Goal: Find specific page/section: Find specific page/section

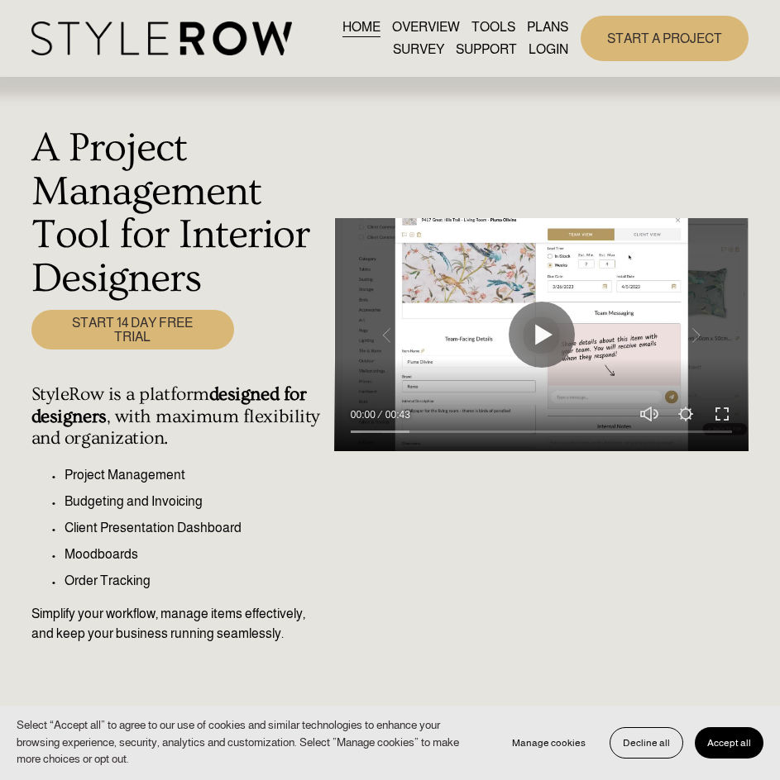
click at [727, 754] on button "Accept all" at bounding box center [728, 742] width 69 height 31
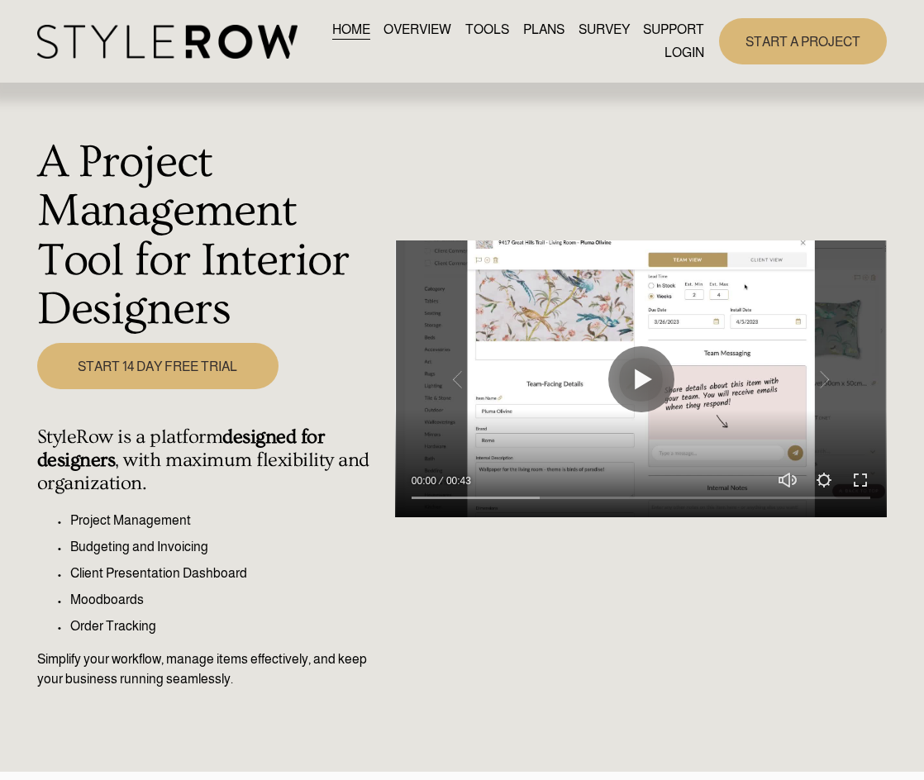
click at [673, 51] on link "LOGIN" at bounding box center [685, 52] width 40 height 22
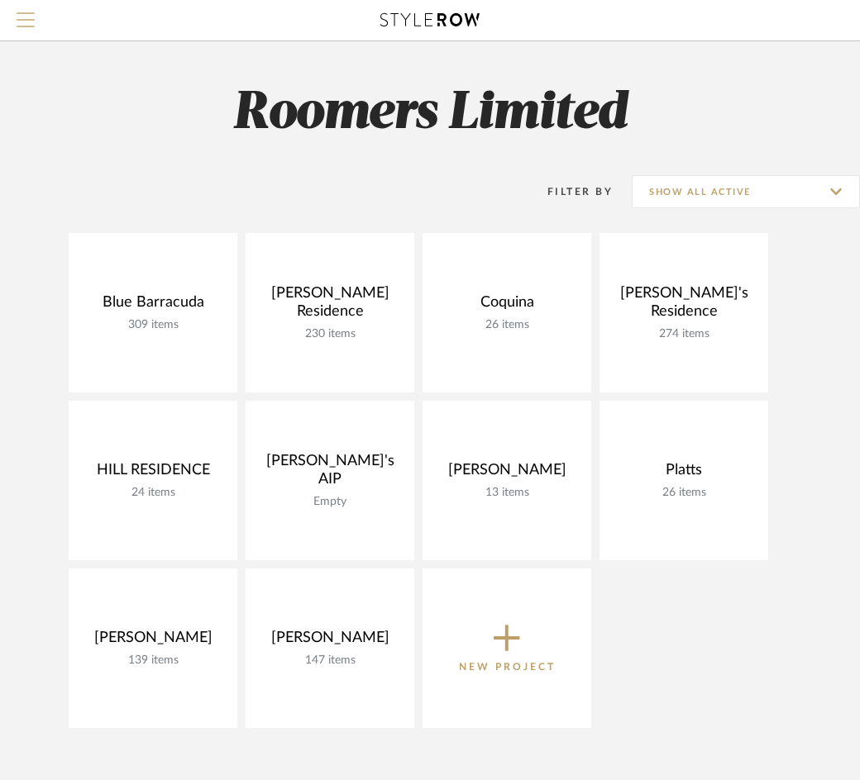
click at [26, 21] on span "Menu" at bounding box center [26, 24] width 18 height 25
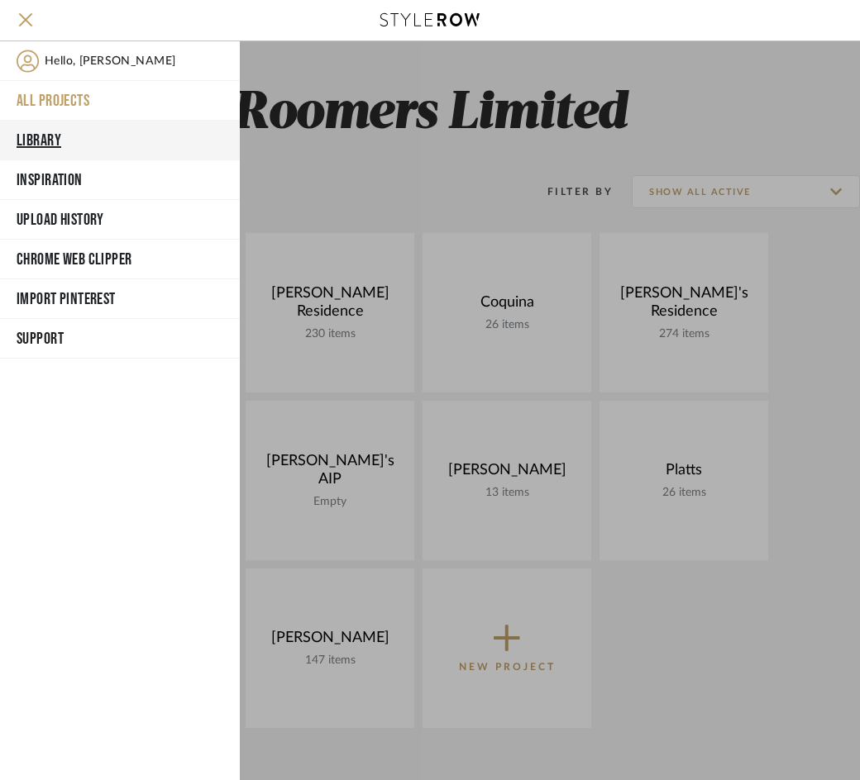
click at [57, 139] on button "Library" at bounding box center [120, 141] width 240 height 40
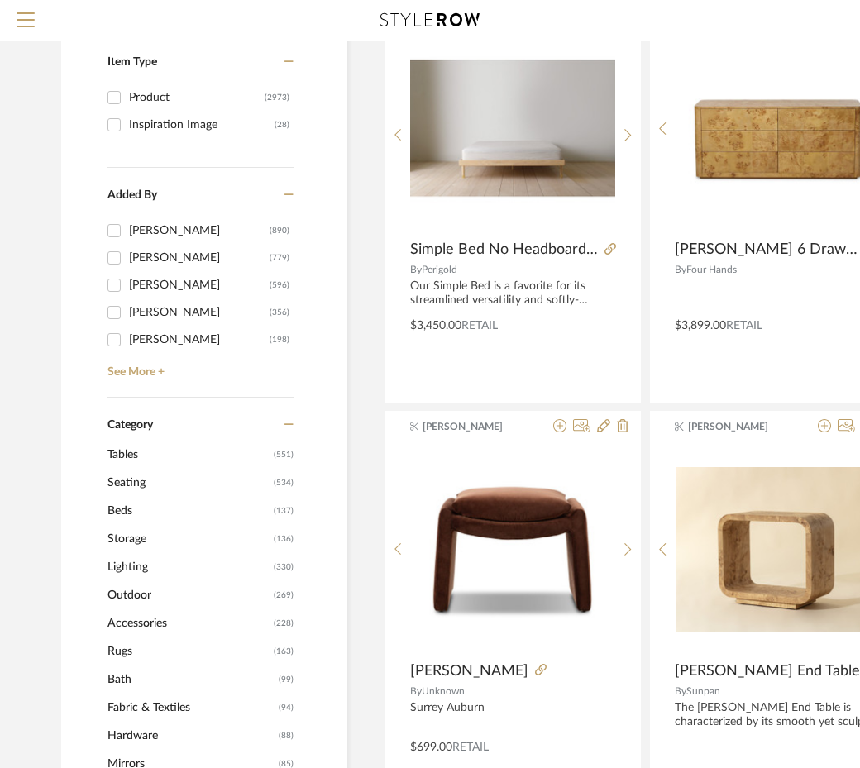
scroll to position [331, 0]
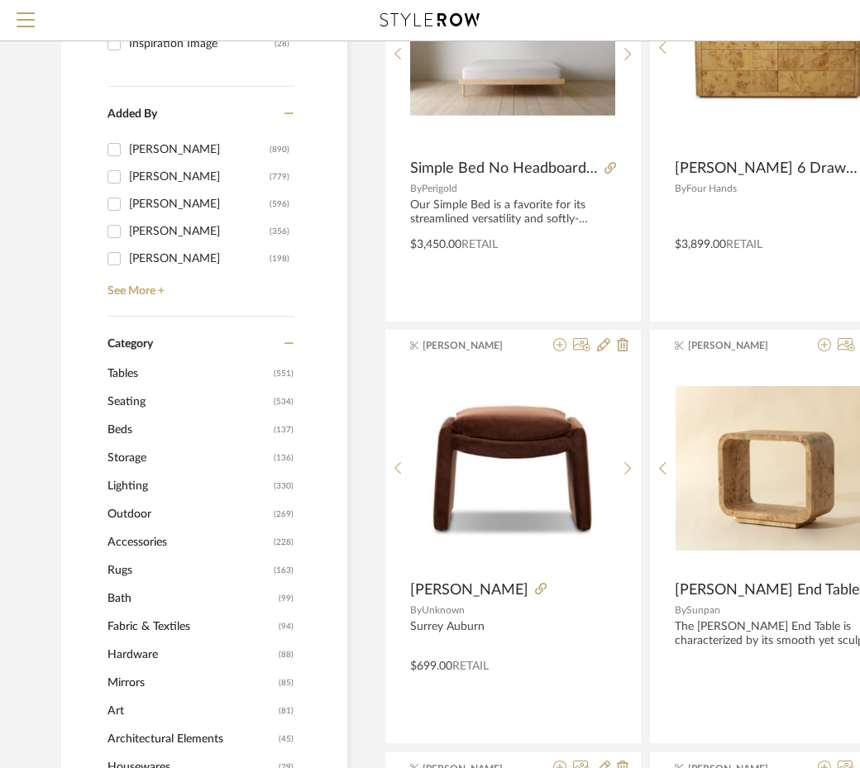
click at [107, 575] on span "Rugs" at bounding box center [188, 570] width 162 height 28
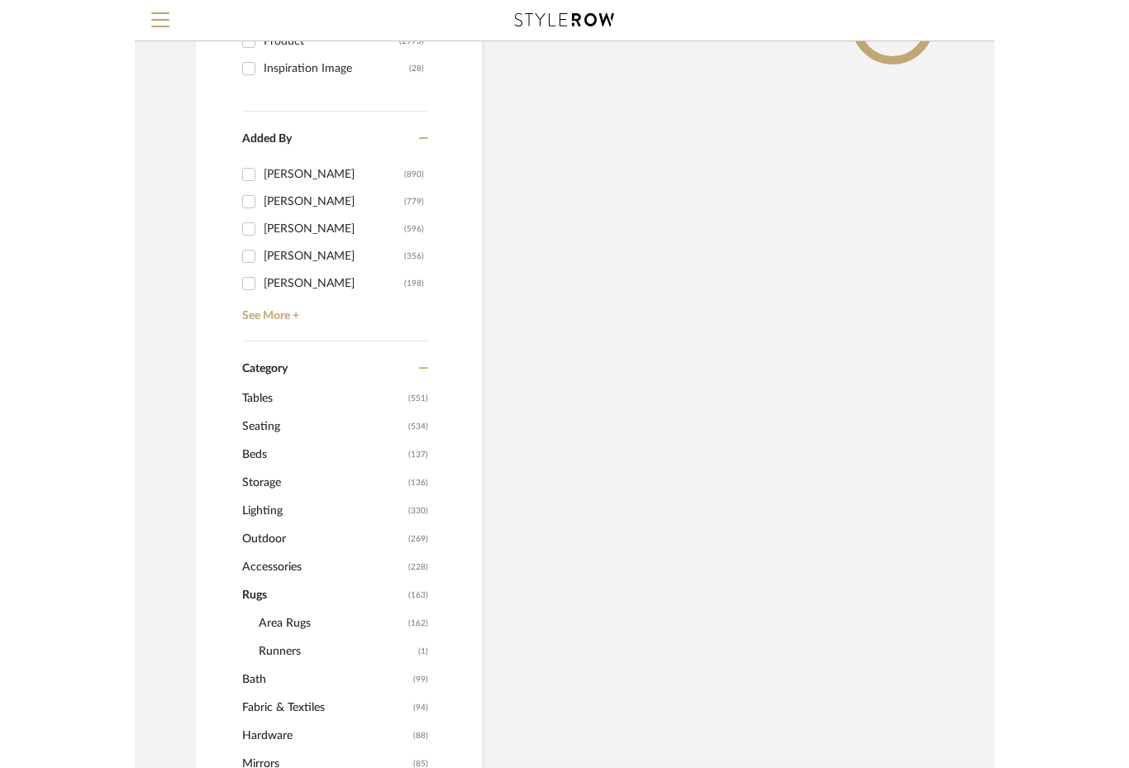
scroll to position [355, 0]
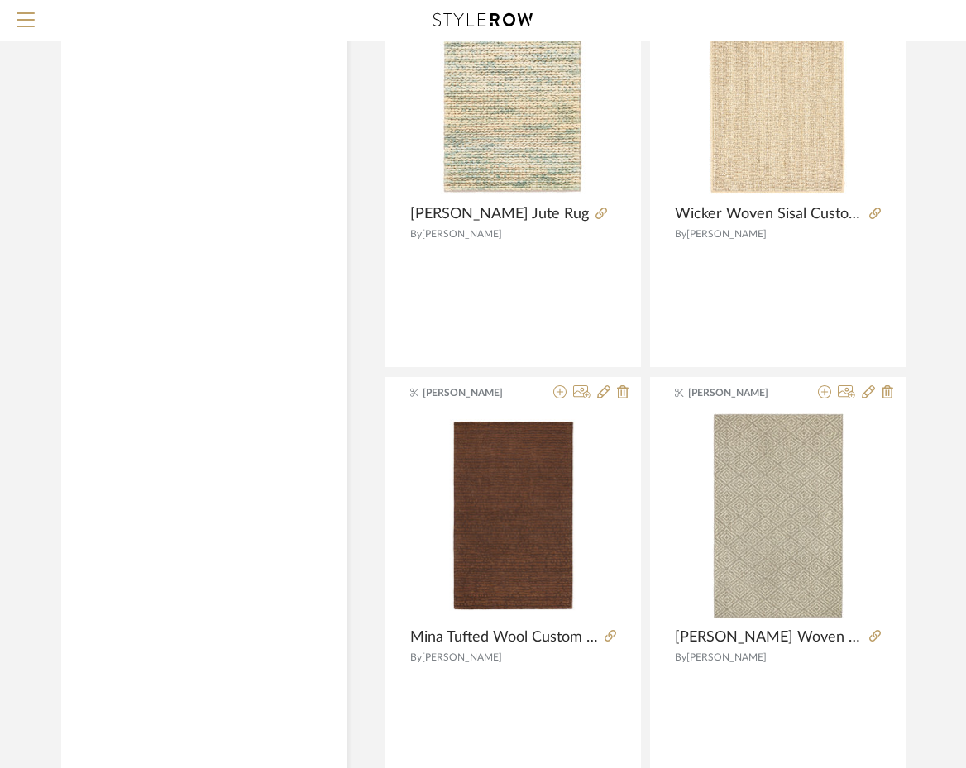
scroll to position [7322, 0]
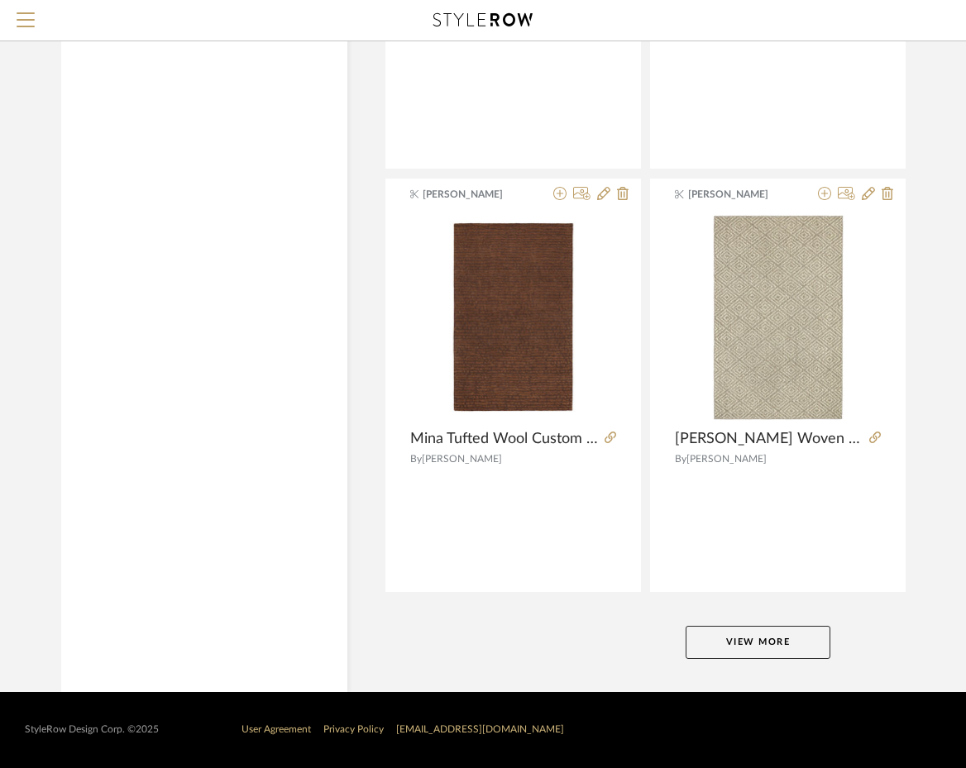
click at [752, 648] on button "View More" at bounding box center [757, 642] width 145 height 33
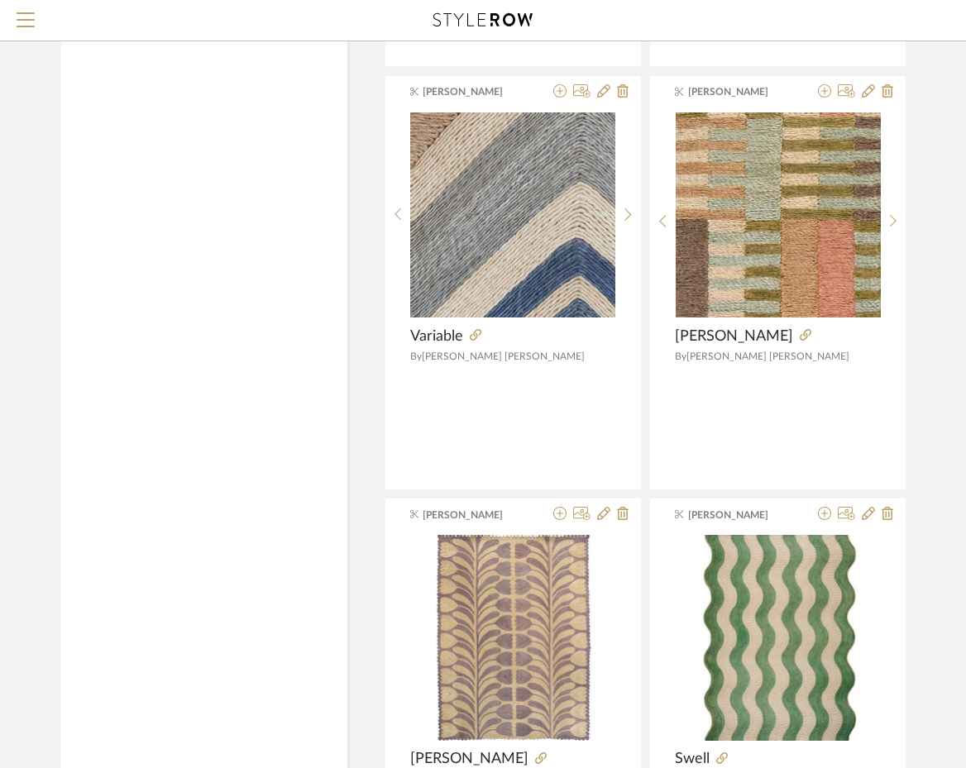
scroll to position [14431, 0]
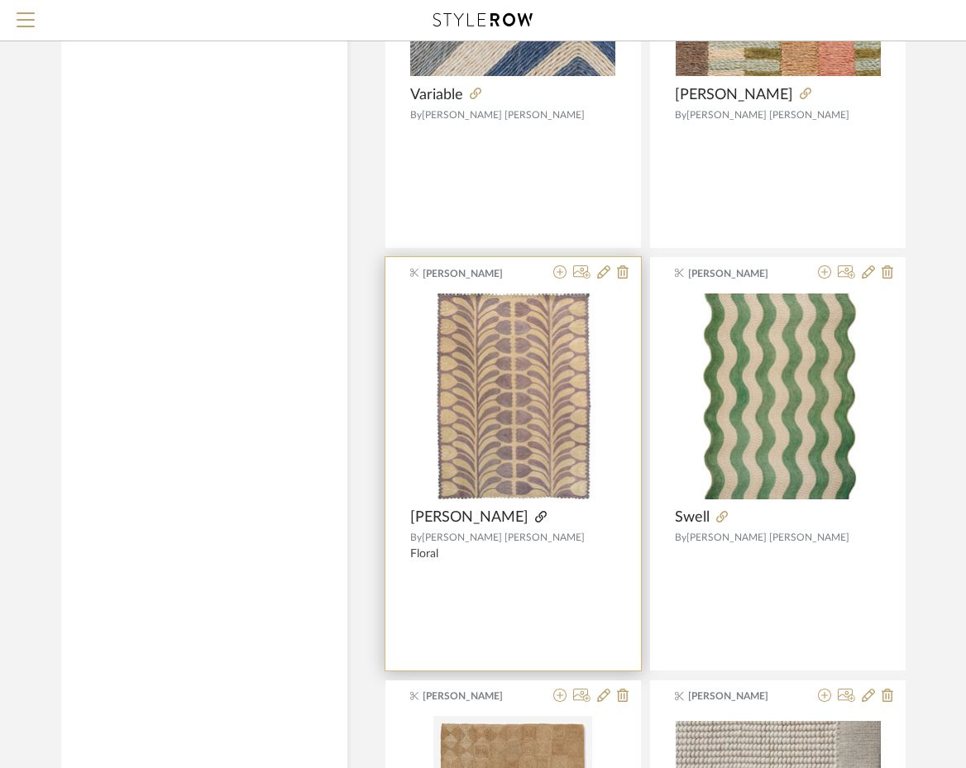
click at [535, 519] on icon at bounding box center [541, 517] width 12 height 12
